Goal: Information Seeking & Learning: Learn about a topic

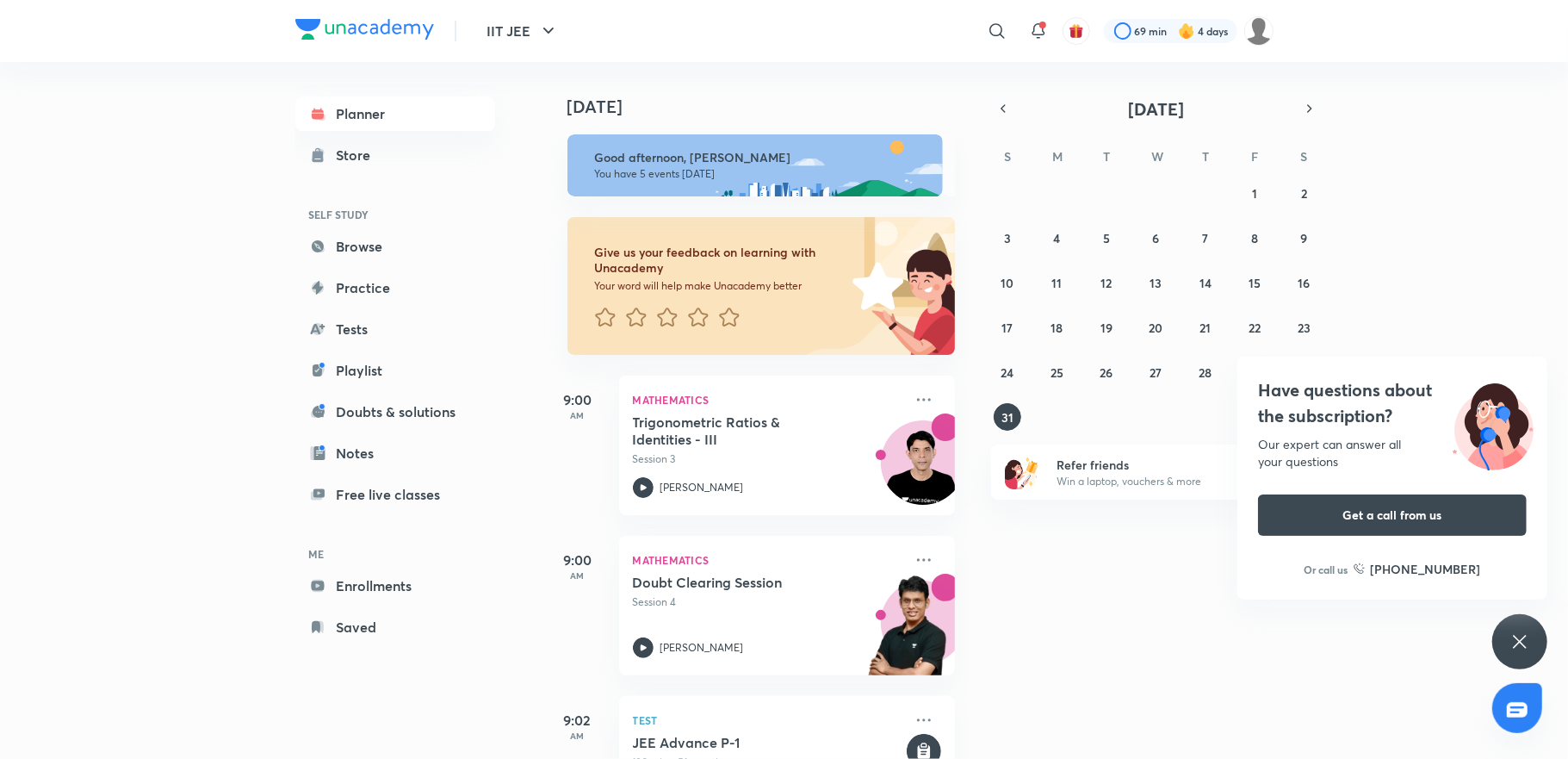
click at [1506, 639] on div "Have questions about the subscription? Our expert can answer all your questions…" at bounding box center [1520, 641] width 55 height 55
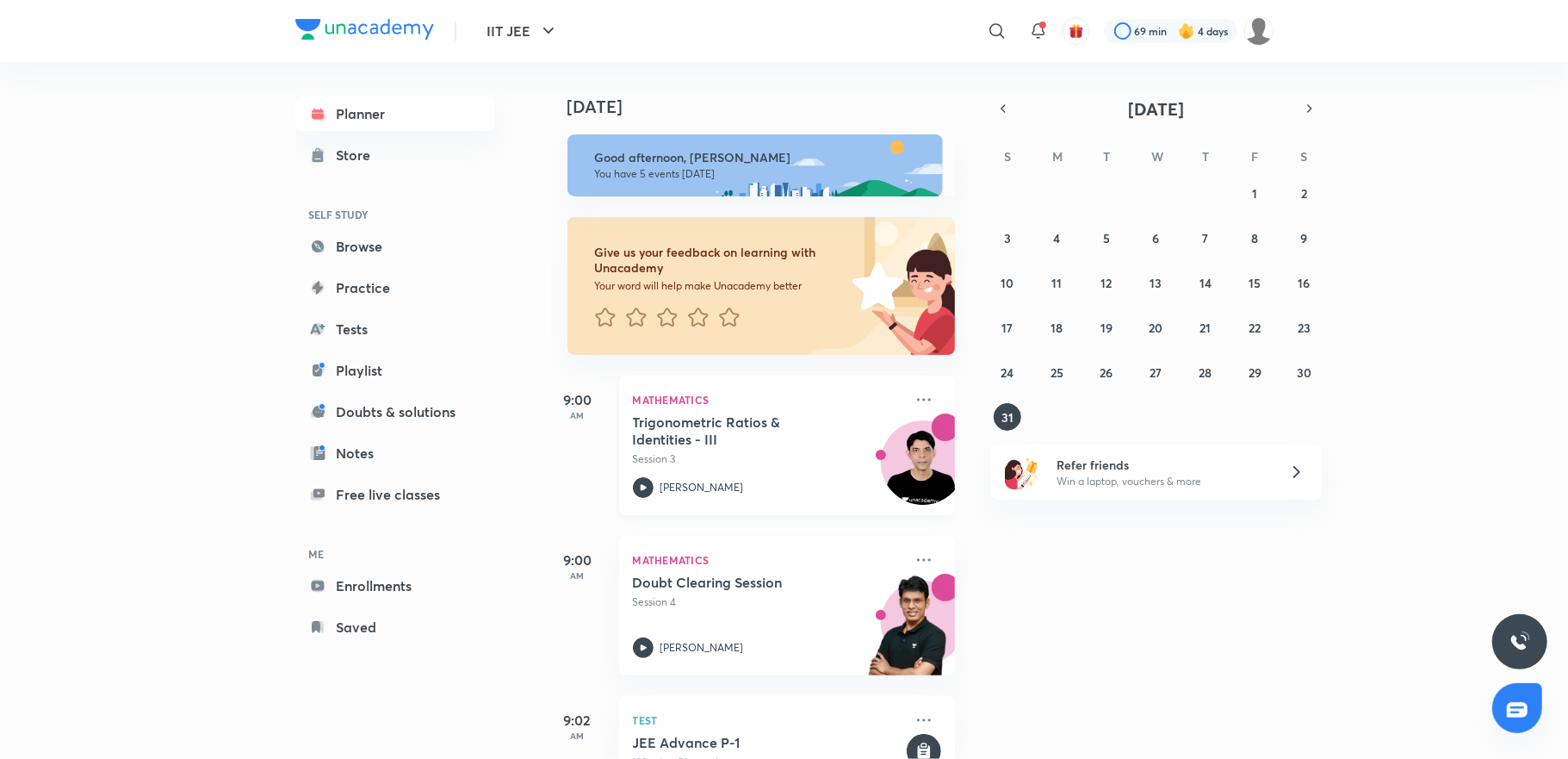
click at [793, 466] on p "Session 3" at bounding box center [768, 459] width 270 height 16
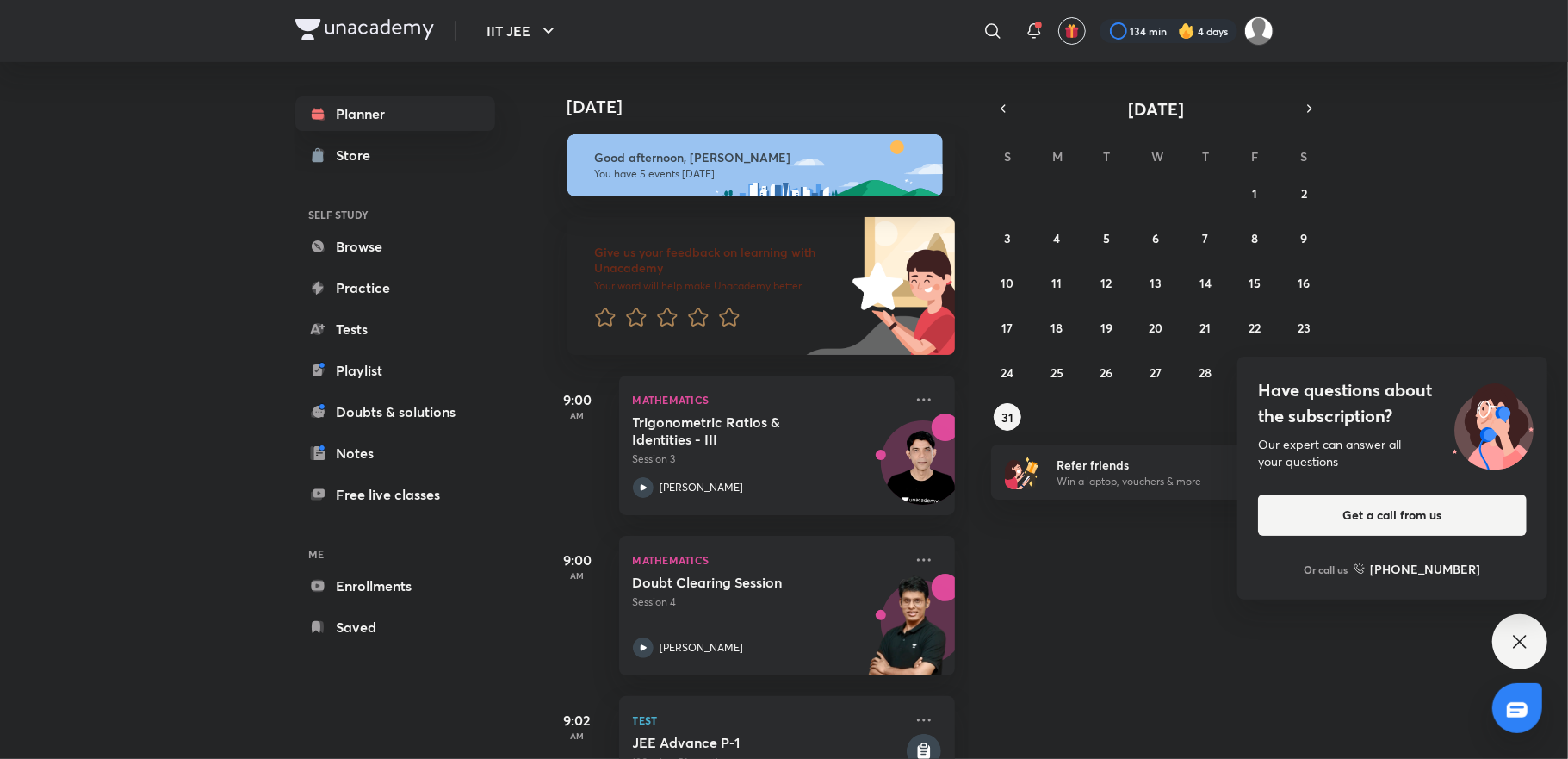
click at [1513, 625] on div "Have questions about the subscription? Our expert can answer all your questions…" at bounding box center [1520, 641] width 55 height 55
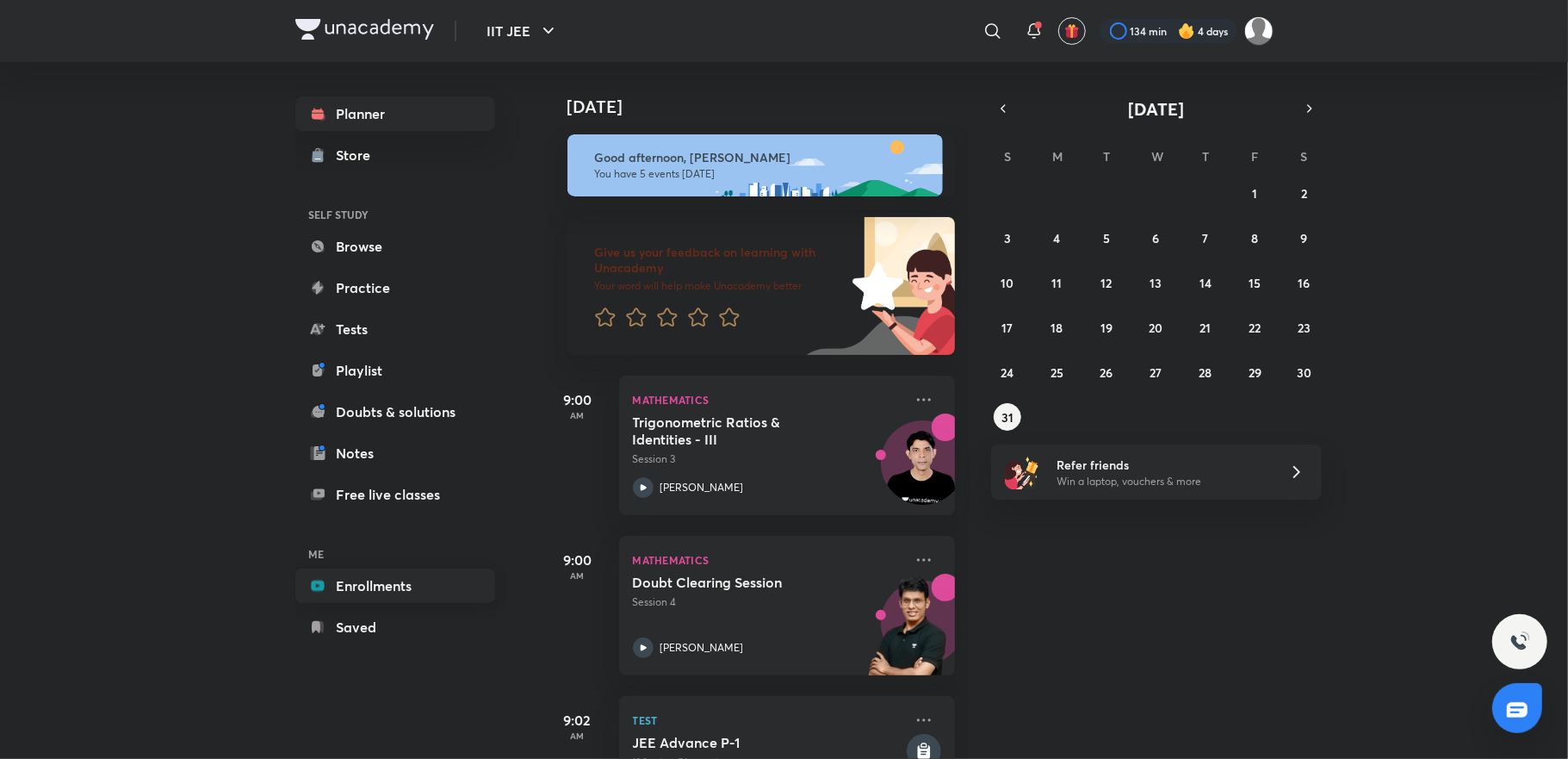
click at [399, 583] on link "Enrollments" at bounding box center [395, 585] width 200 height 34
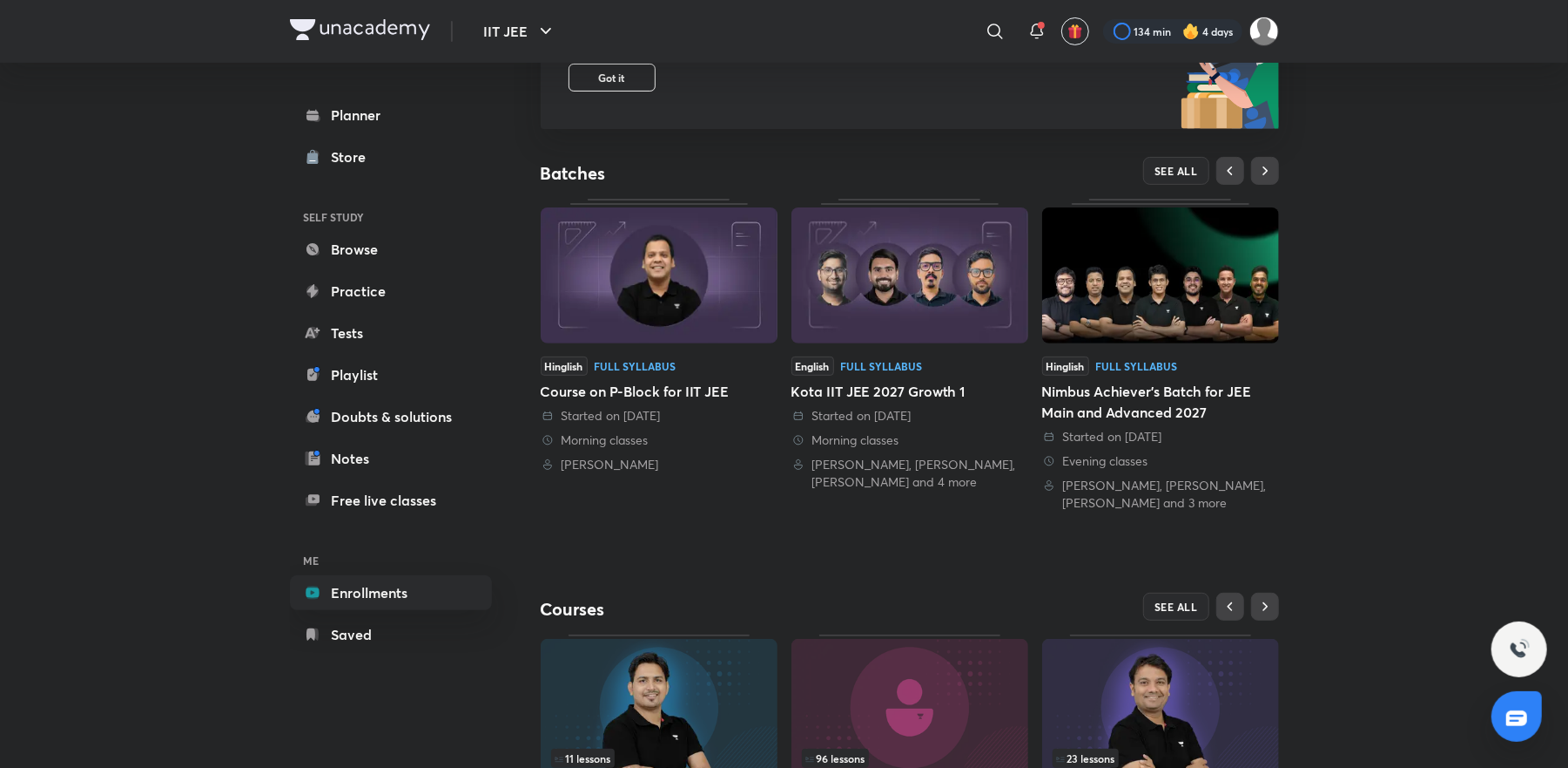
scroll to position [426, 0]
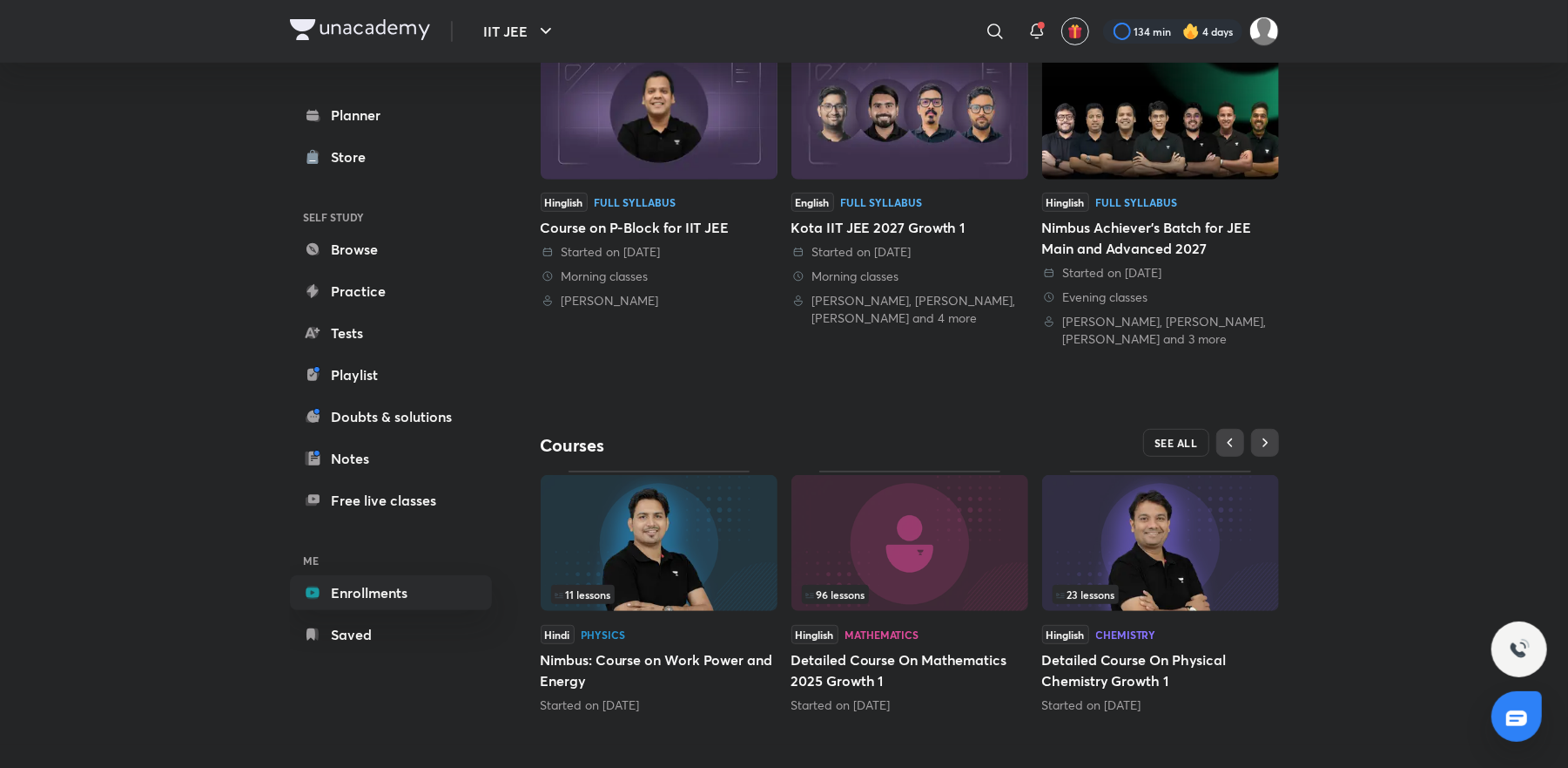
click at [1191, 449] on button "SEE ALL" at bounding box center [1177, 442] width 66 height 28
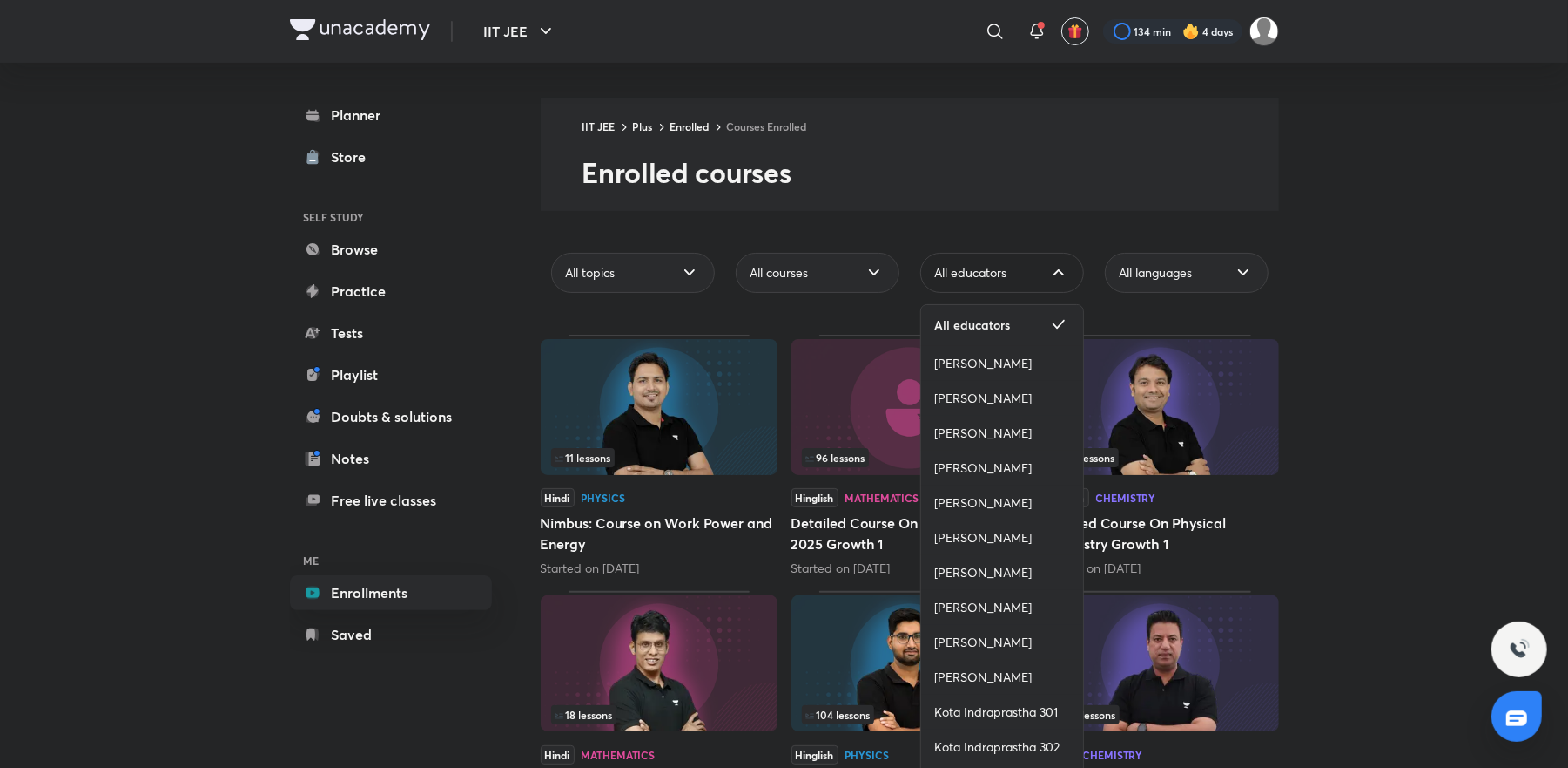
scroll to position [903, 0]
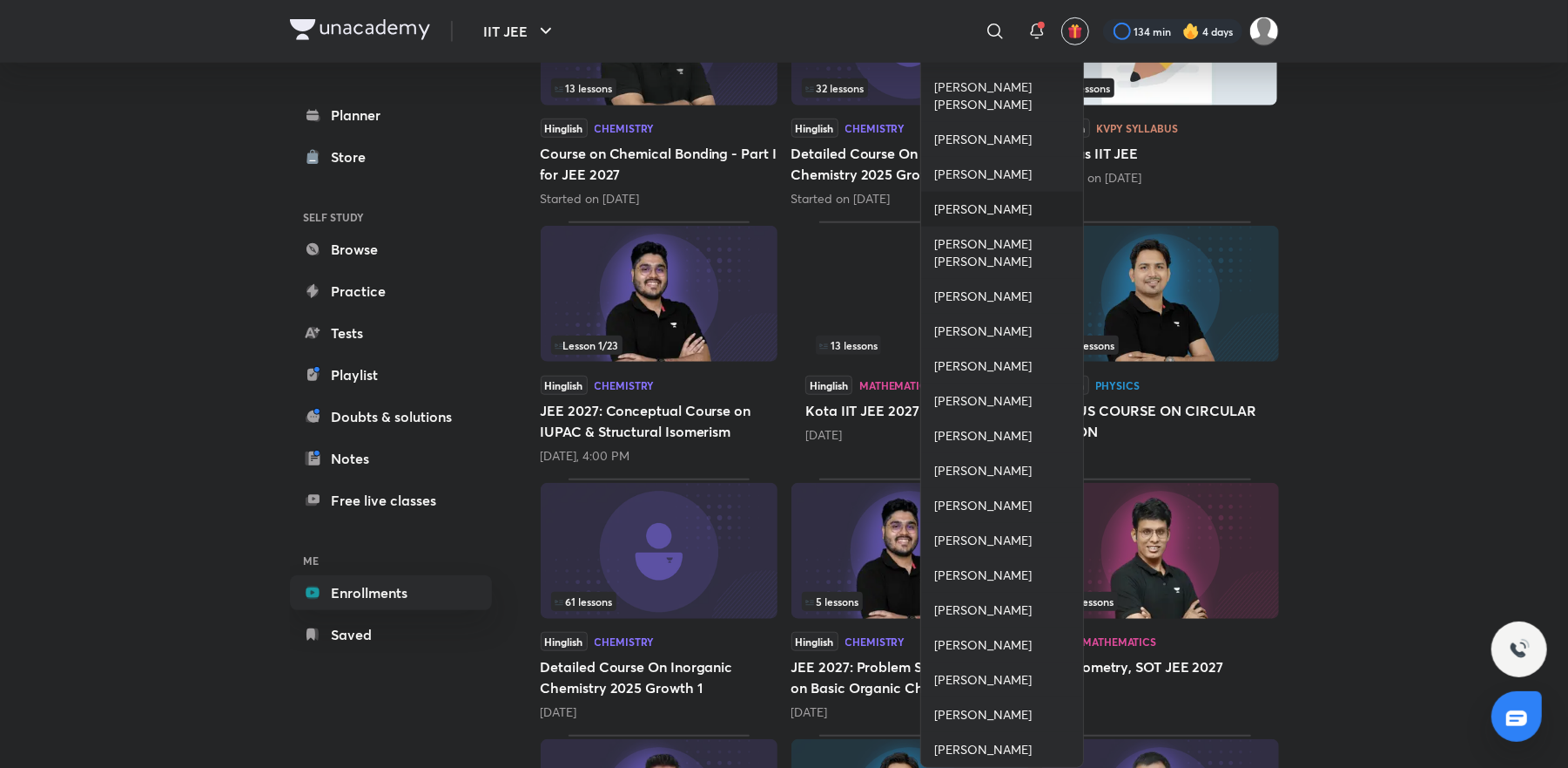
click at [989, 213] on span "Prashant Jain" at bounding box center [985, 209] width 98 height 18
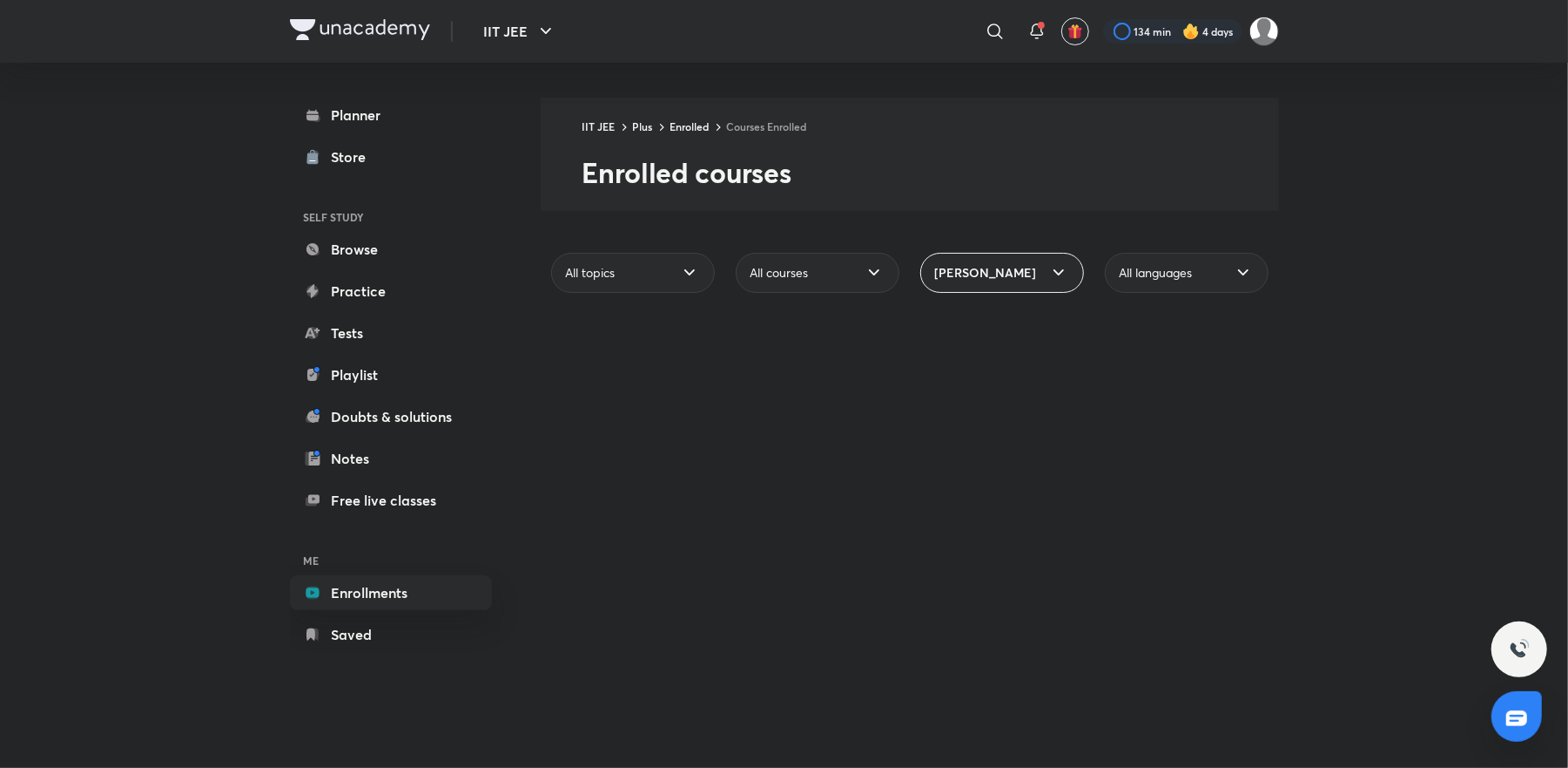
scroll to position [0, 0]
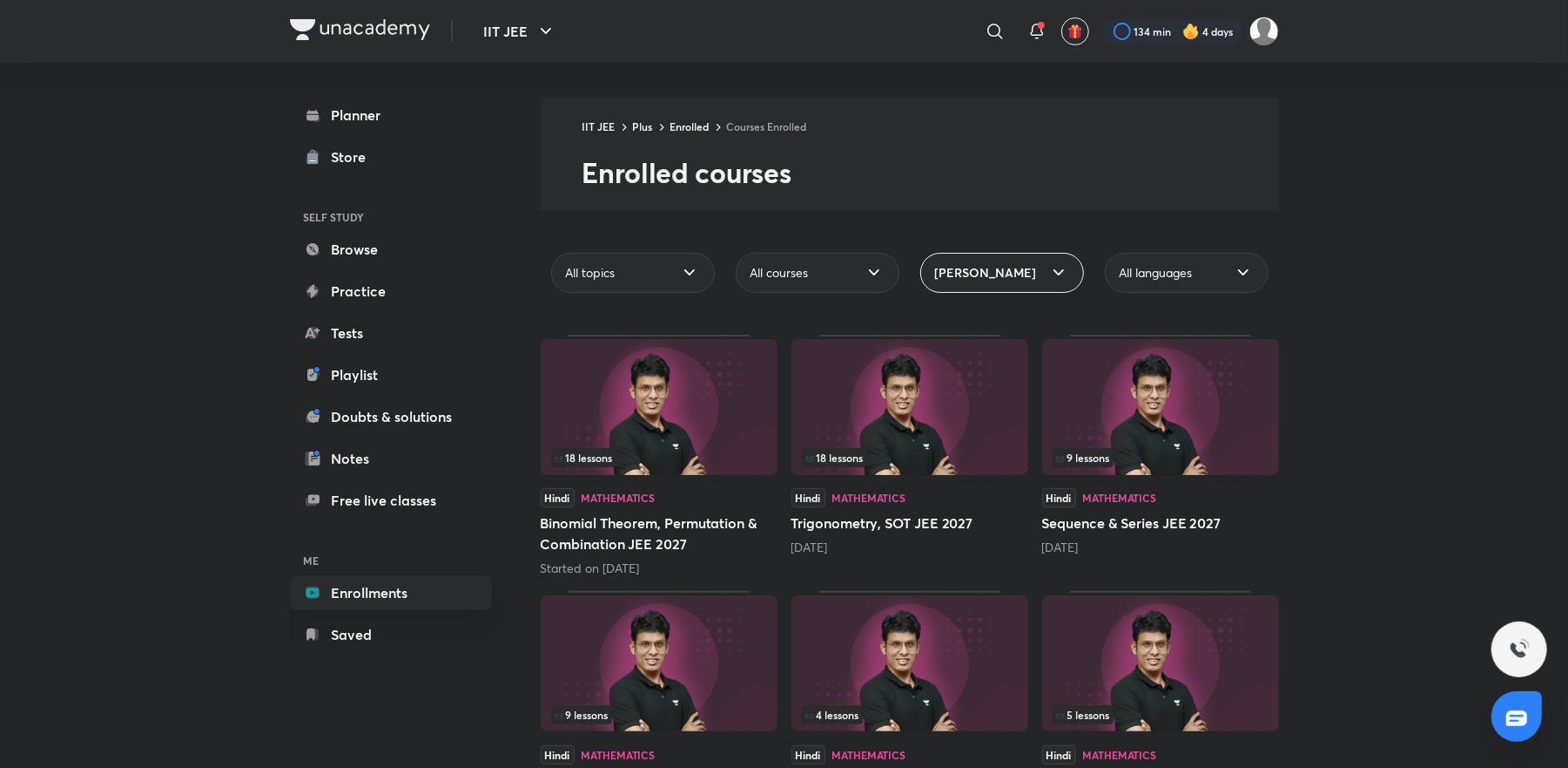
click at [951, 489] on div "Hindi Mathematics" at bounding box center [910, 497] width 237 height 20
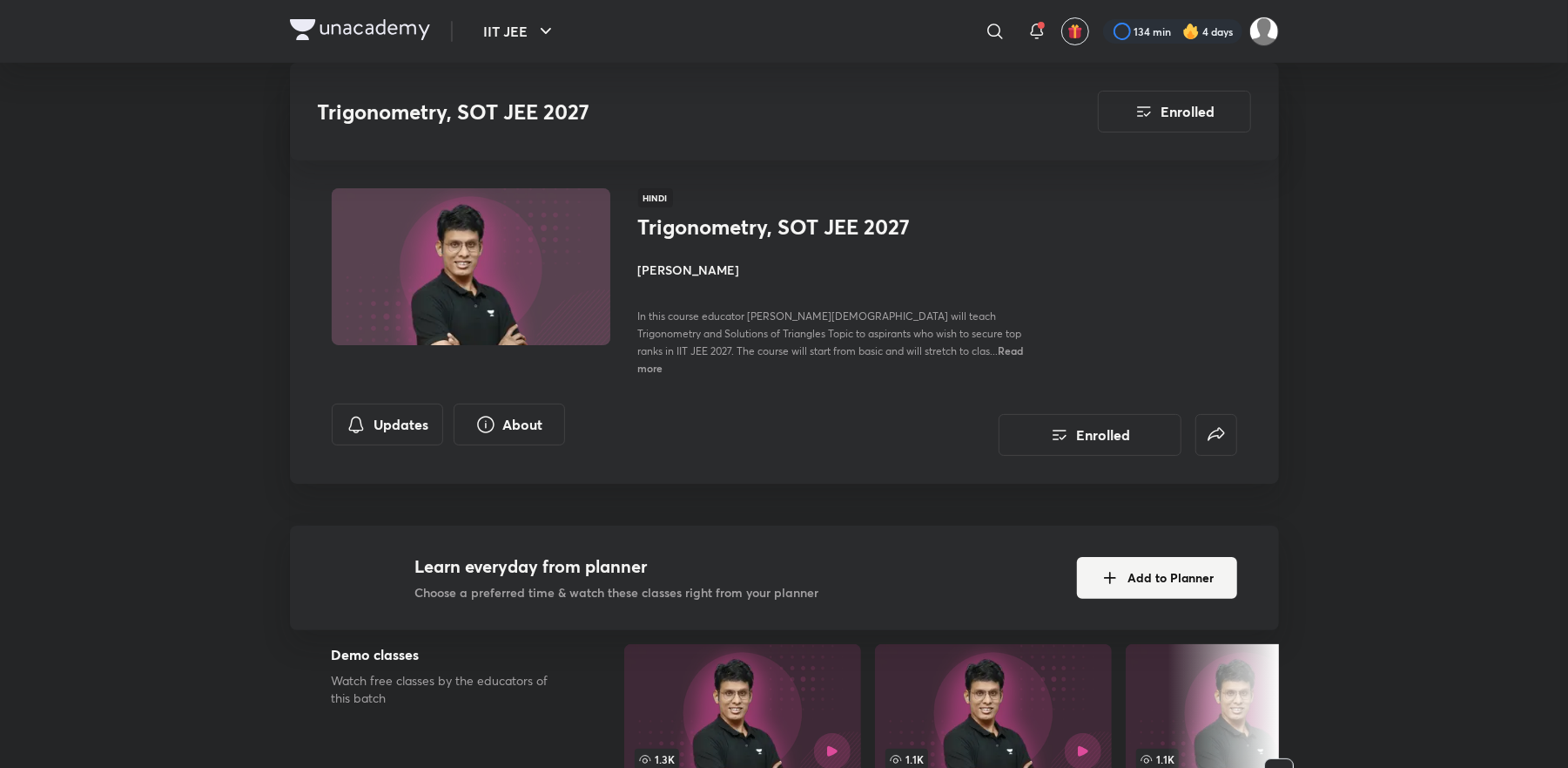
scroll to position [1925, 0]
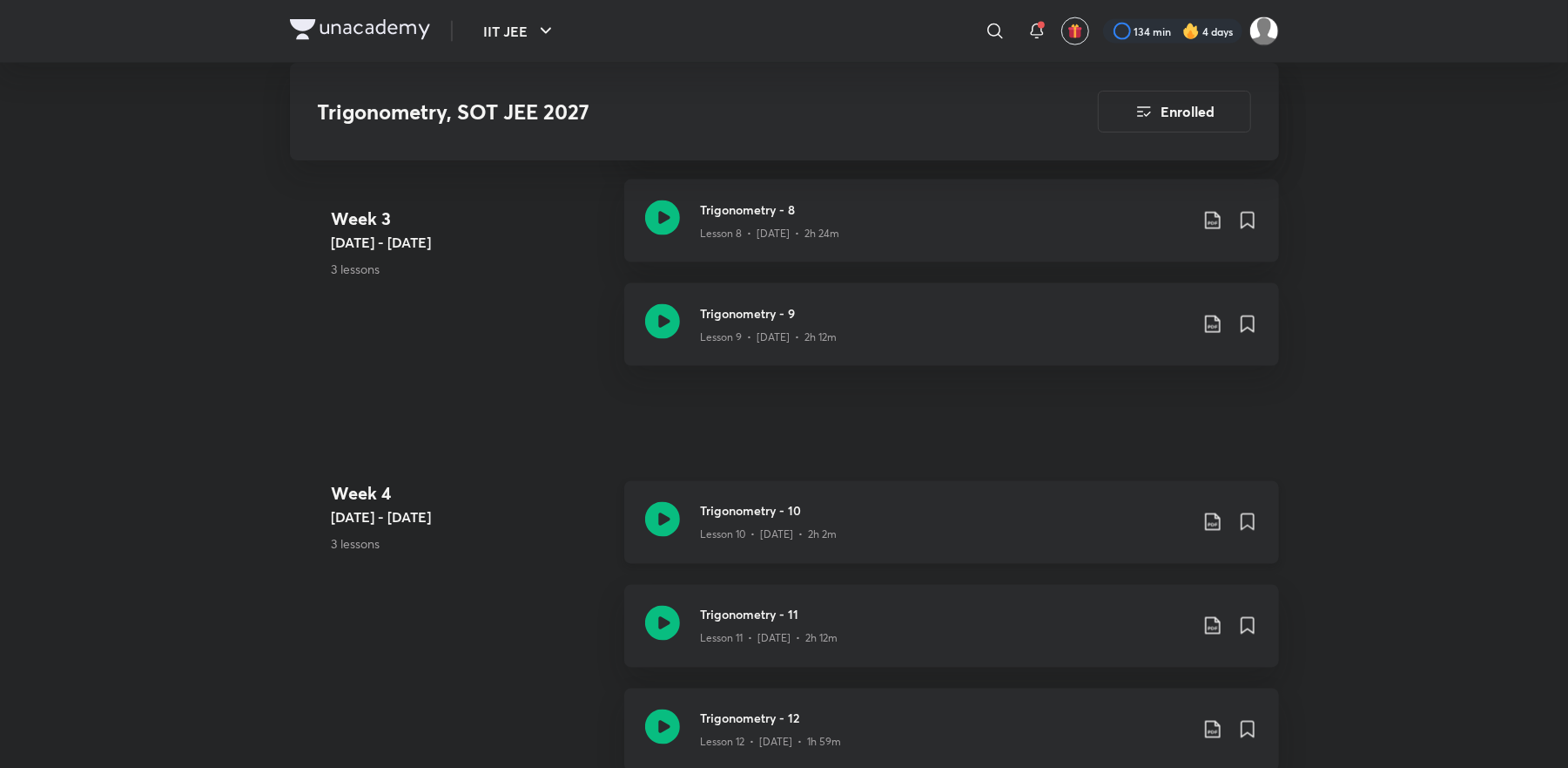
click at [1012, 481] on div "Trigonometry - 10 Lesson 10 • Jul 21 • 2h 2m" at bounding box center [952, 521] width 655 height 83
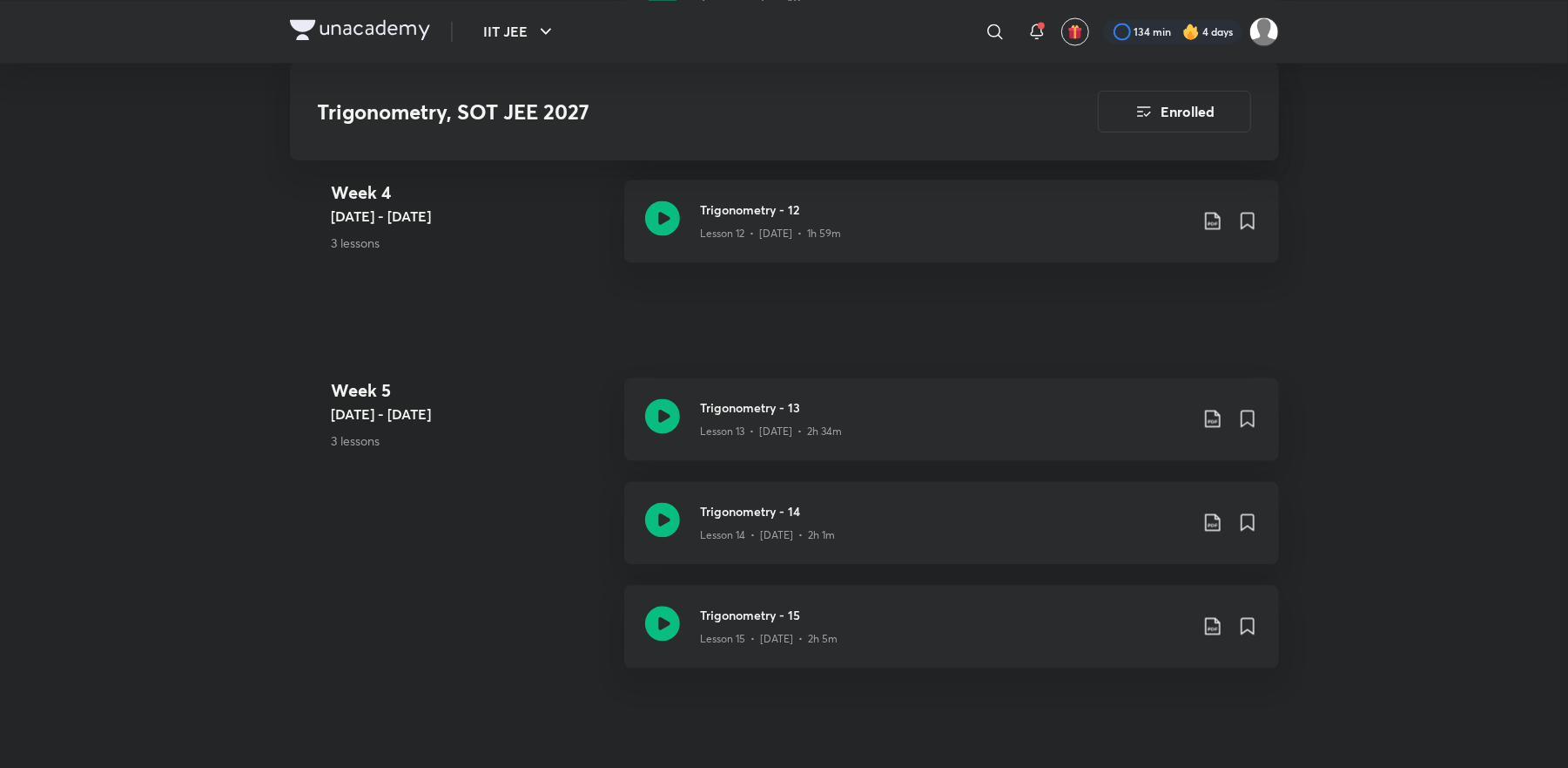
scroll to position [2097, 0]
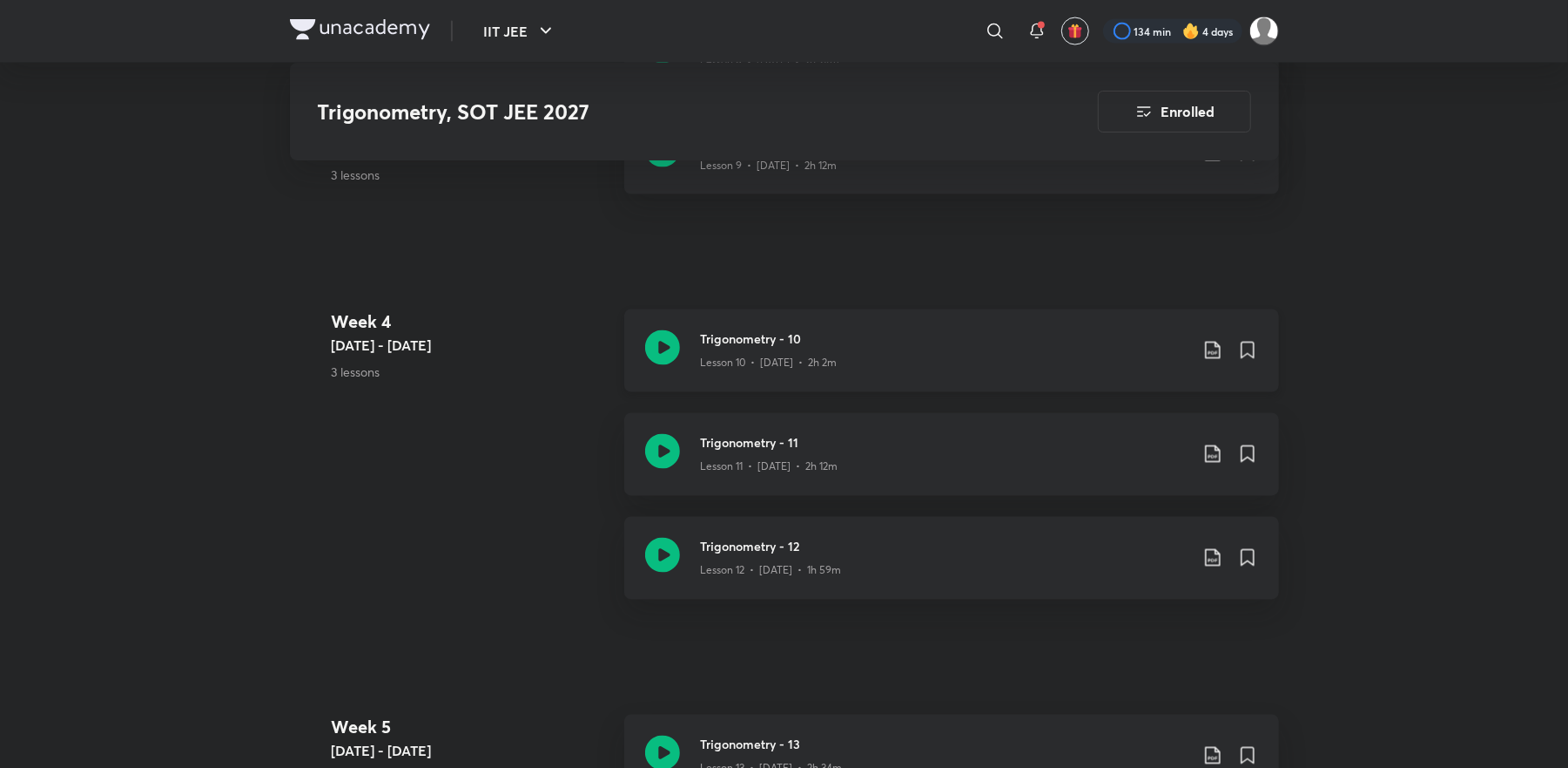
click at [1212, 343] on icon at bounding box center [1212, 352] width 15 height 18
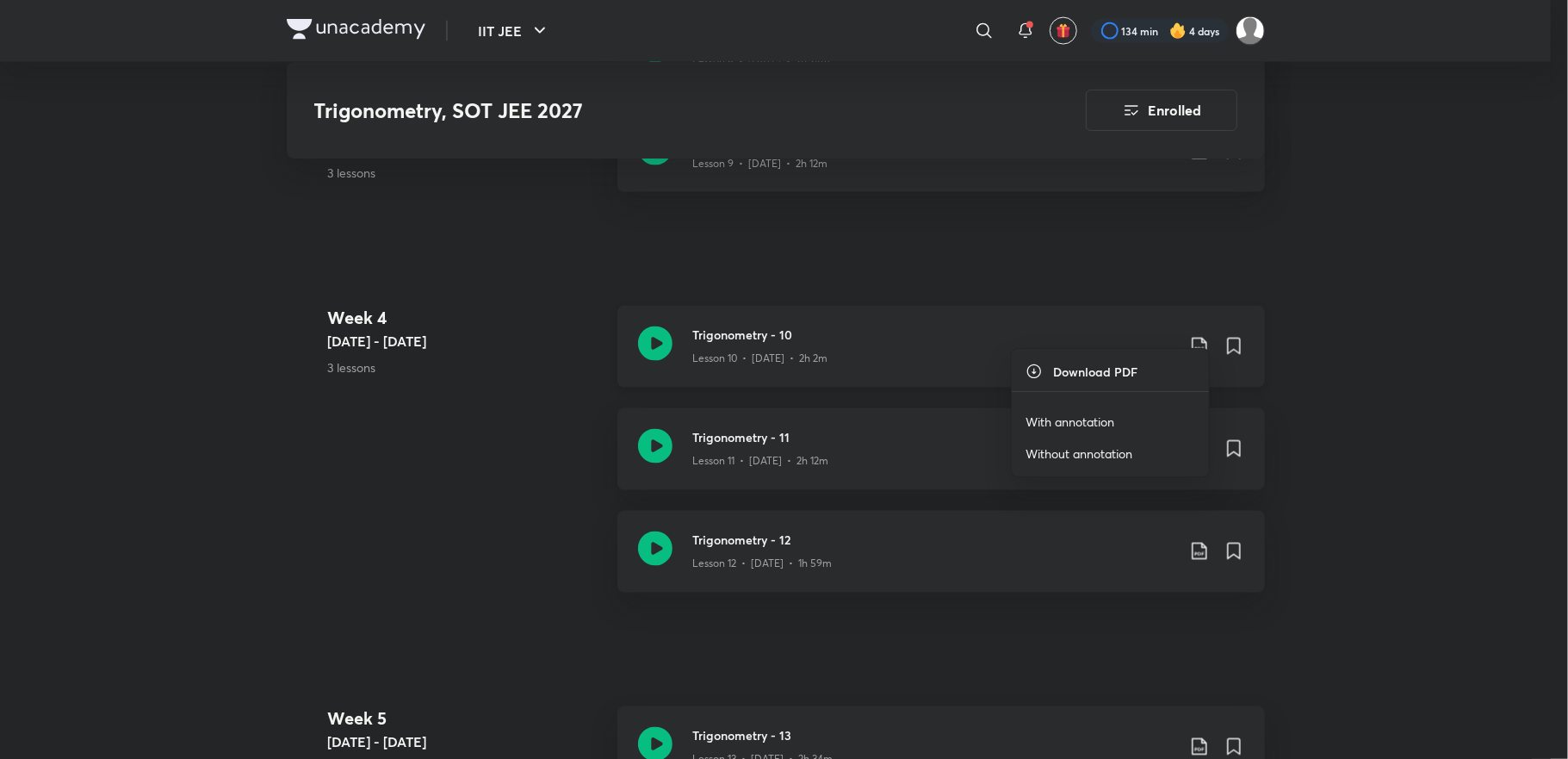
click at [1199, 331] on div at bounding box center [784, 379] width 1568 height 759
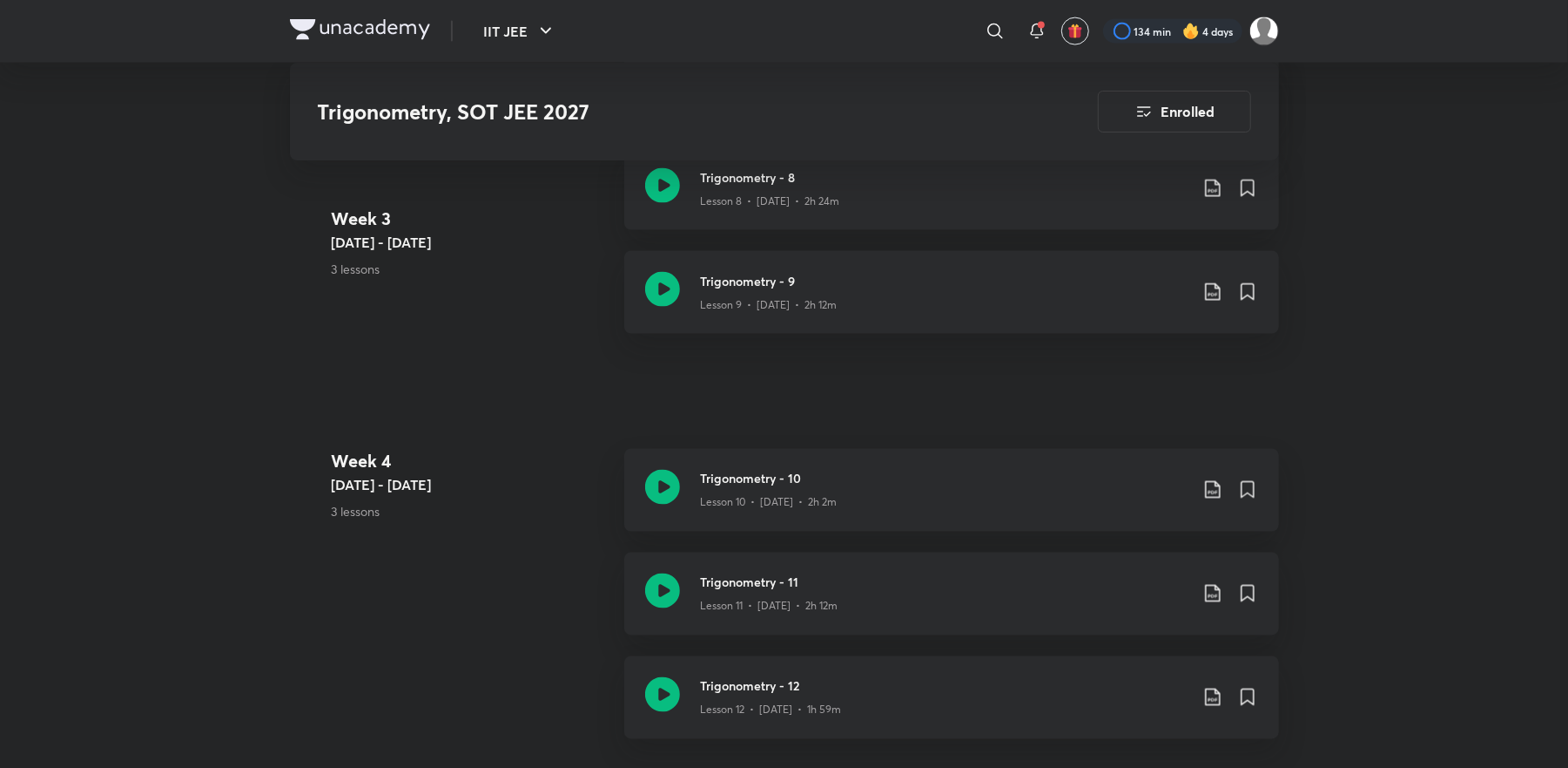
scroll to position [1678, 0]
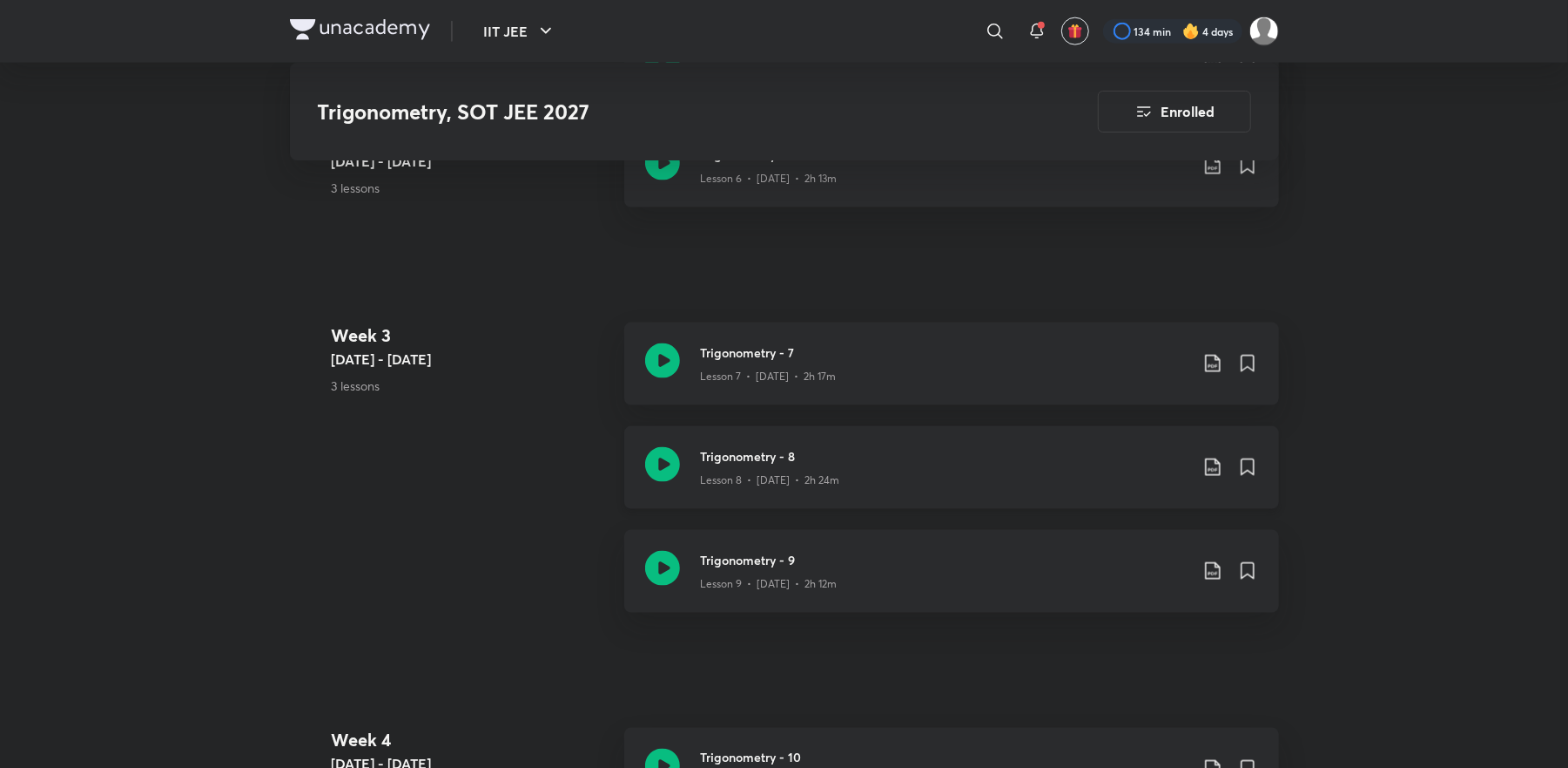
click at [1216, 457] on icon at bounding box center [1212, 466] width 20 height 20
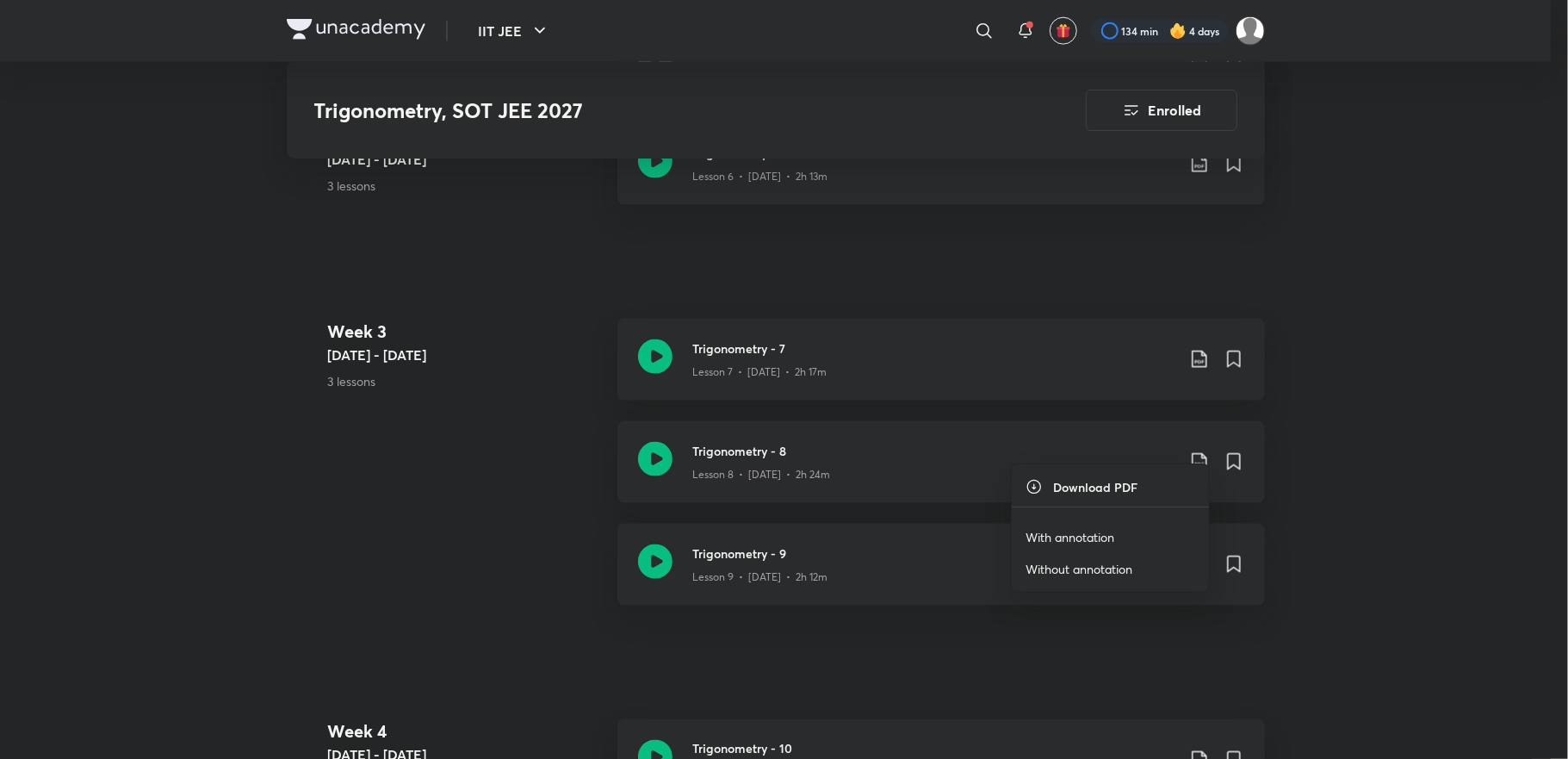
click at [1096, 538] on p "With annotation" at bounding box center [1069, 536] width 89 height 18
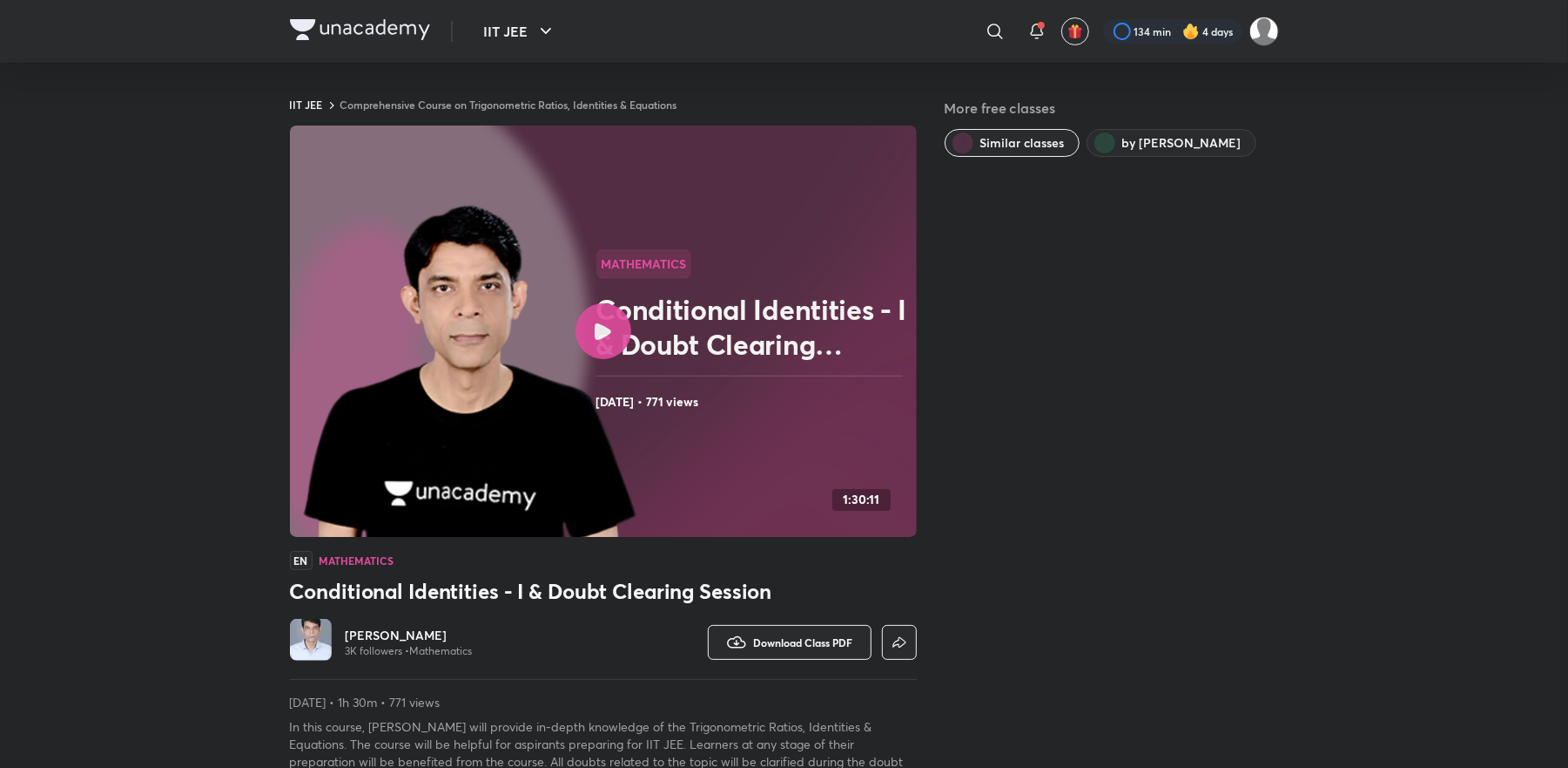
drag, startPoint x: 182, startPoint y: 737, endPoint x: 221, endPoint y: 455, distance: 284.7
click at [674, 315] on h2 "Conditional Identities - I & Doubt Clearing Session" at bounding box center [753, 327] width 313 height 69
